Goal: Task Accomplishment & Management: Use online tool/utility

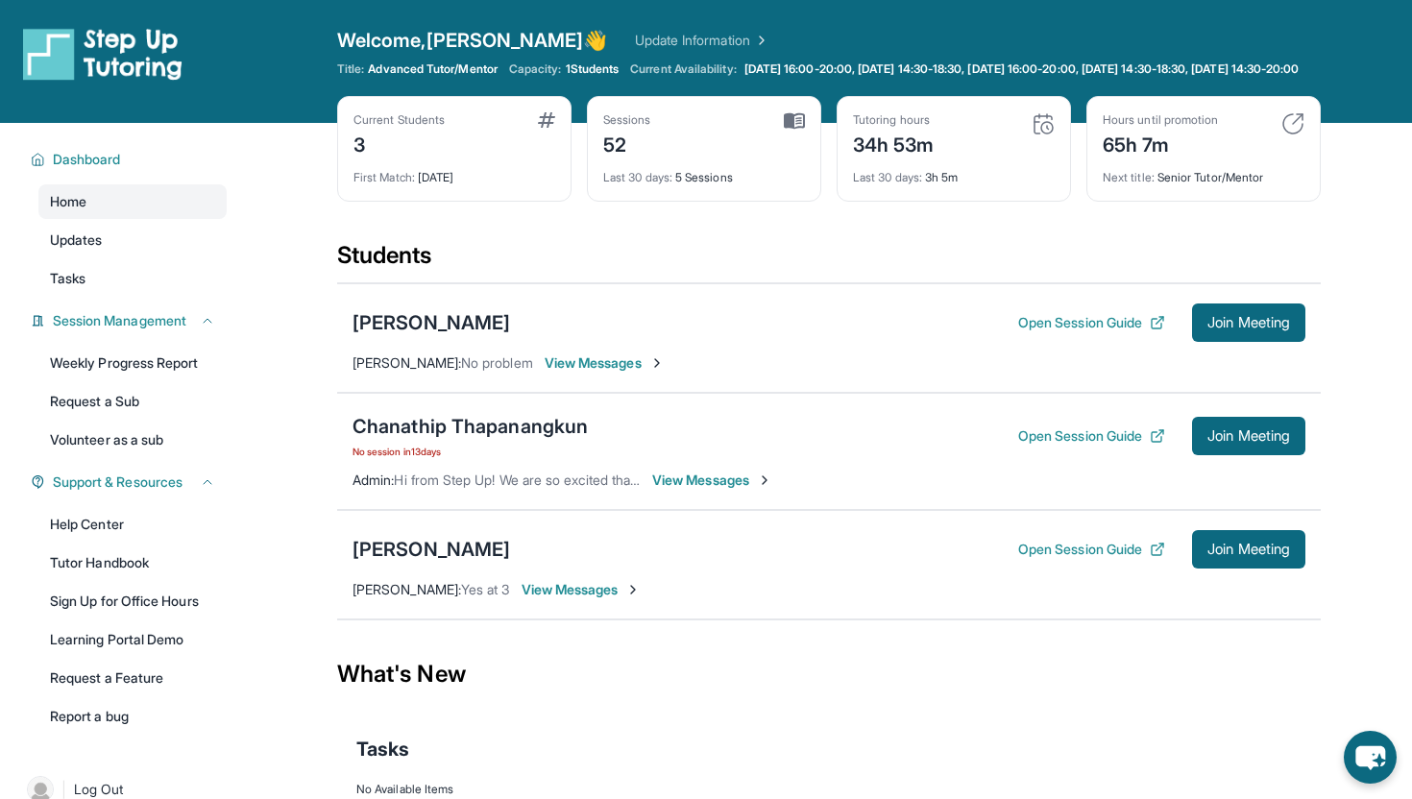
click at [429, 459] on span "No session [DATE]" at bounding box center [469, 451] width 235 height 15
click at [1245, 530] on div "Amaris Acosta Open Session Guide Join Meeting Jaylynn Grijalva : Yes at 3 View …" at bounding box center [828, 564] width 983 height 109
click at [1244, 555] on span "Join Meeting" at bounding box center [1248, 550] width 83 height 12
click at [1097, 559] on button "Open Session Guide" at bounding box center [1091, 549] width 147 height 19
